Goal: Information Seeking & Learning: Learn about a topic

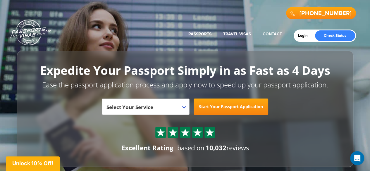
click at [29, 32] on link "Passports & [DOMAIN_NAME]" at bounding box center [30, 32] width 41 height 26
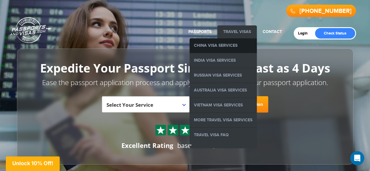
click at [220, 48] on link "China Visa Services" at bounding box center [222, 45] width 67 height 15
